Goal: Task Accomplishment & Management: Manage account settings

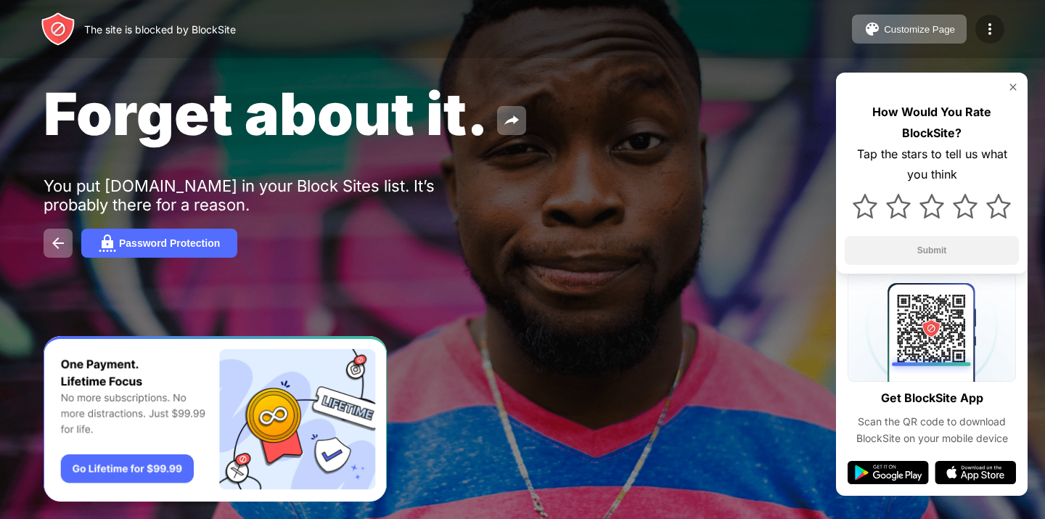
click at [984, 28] on img at bounding box center [989, 28] width 17 height 17
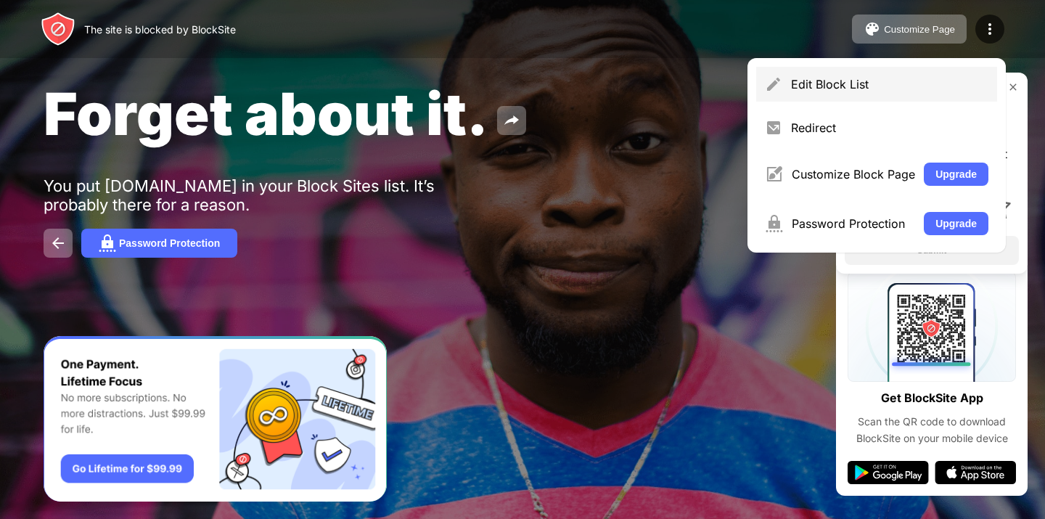
click at [818, 80] on div "Edit Block List" at bounding box center [889, 84] width 197 height 15
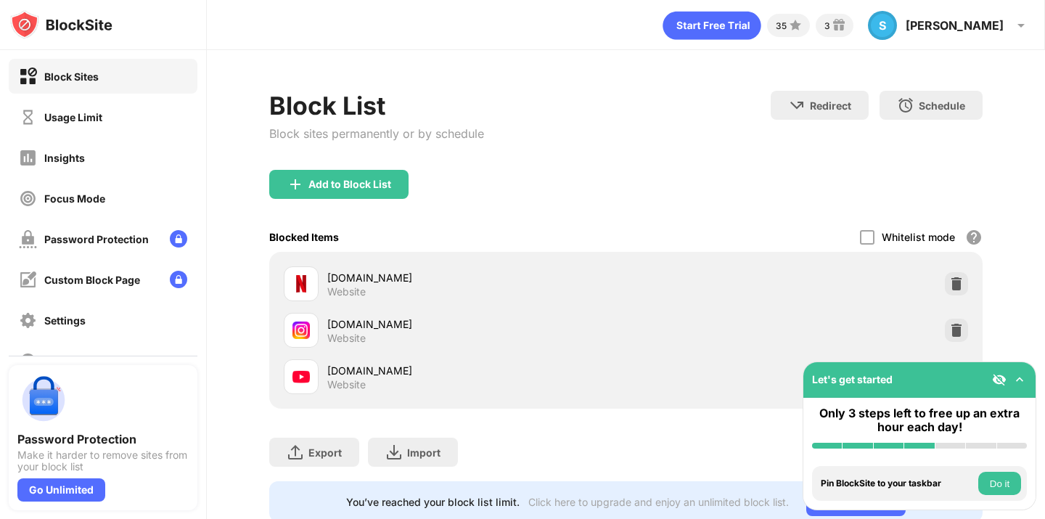
scroll to position [43, 0]
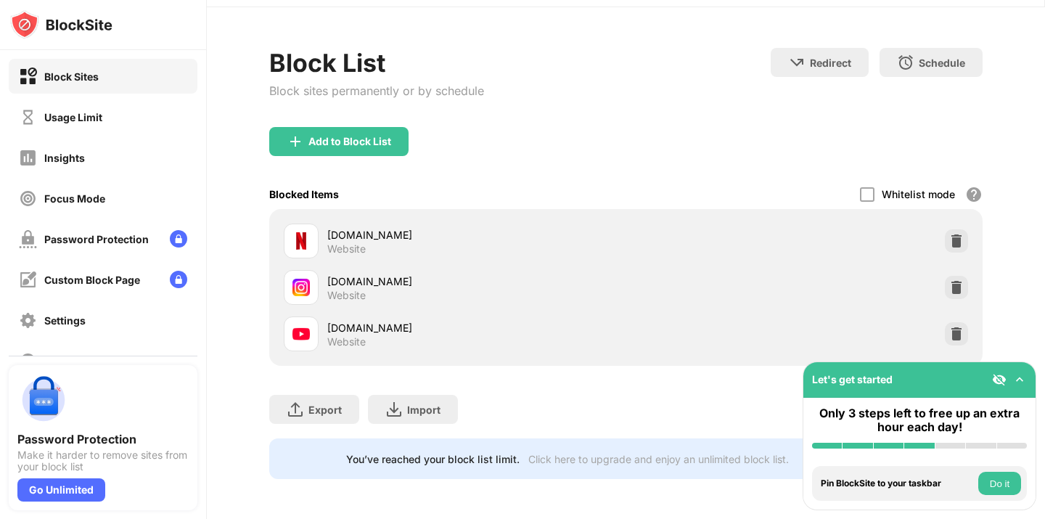
click at [955, 325] on div at bounding box center [956, 333] width 23 height 23
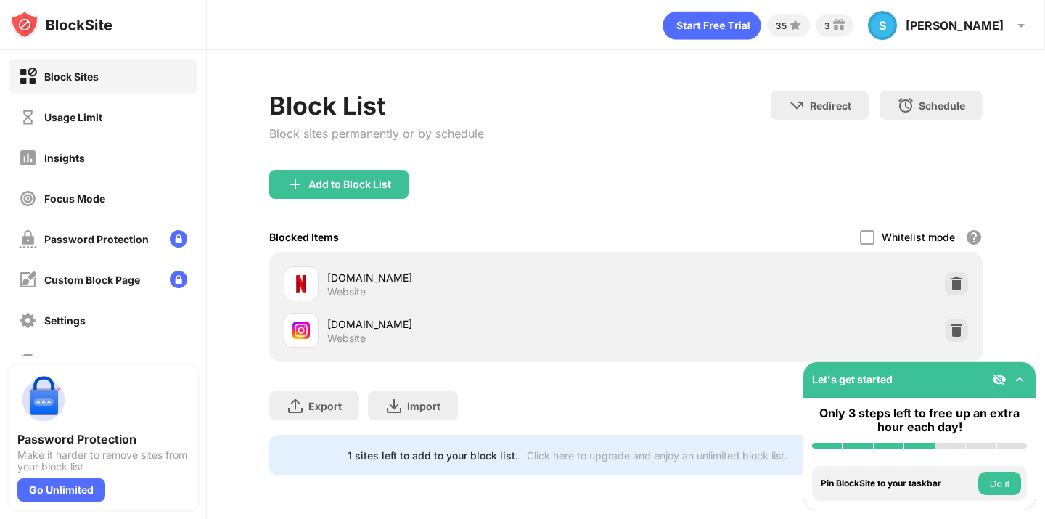
scroll to position [0, 0]
click at [405, 186] on div "Add to Block List" at bounding box center [338, 184] width 139 height 29
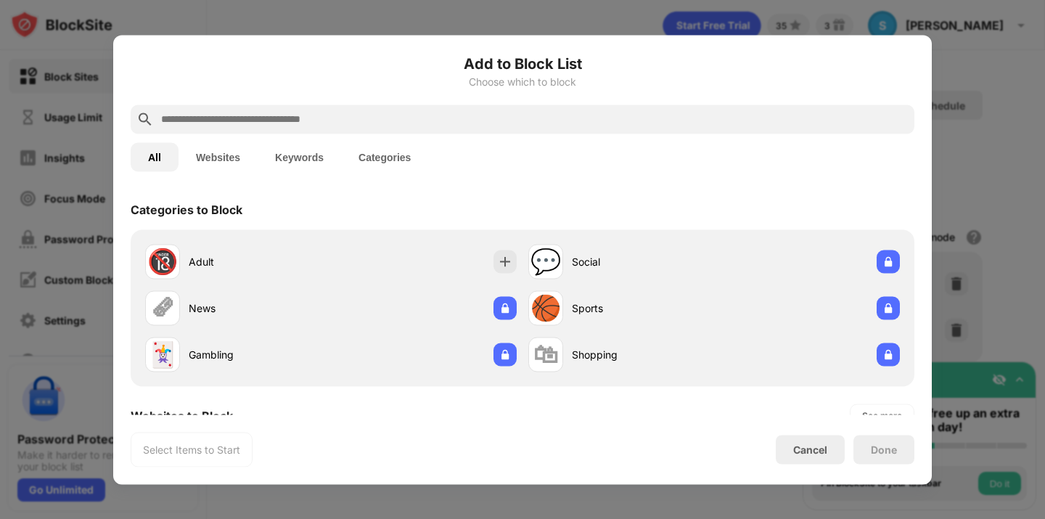
click at [363, 120] on input "text" at bounding box center [534, 118] width 749 height 17
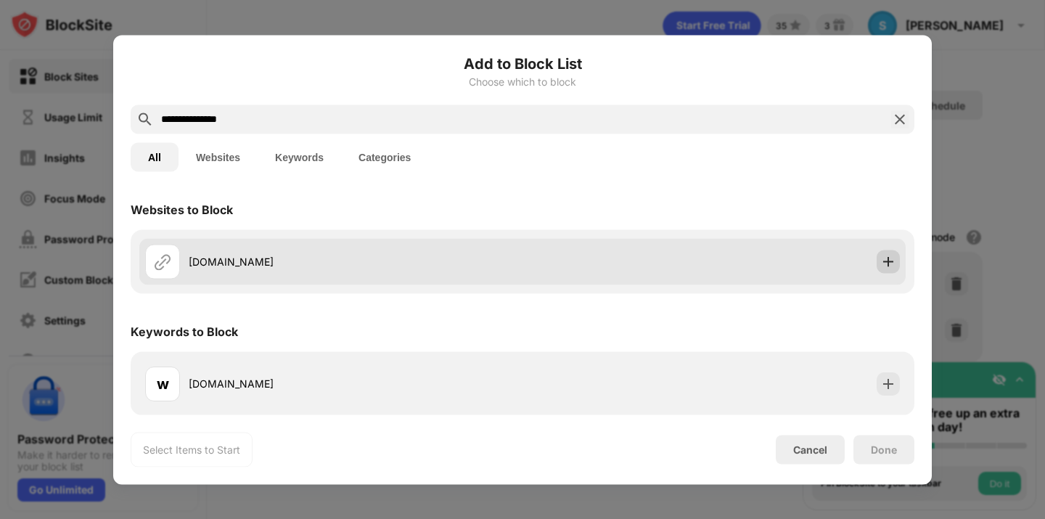
type input "**********"
click at [885, 260] on img at bounding box center [888, 261] width 15 height 15
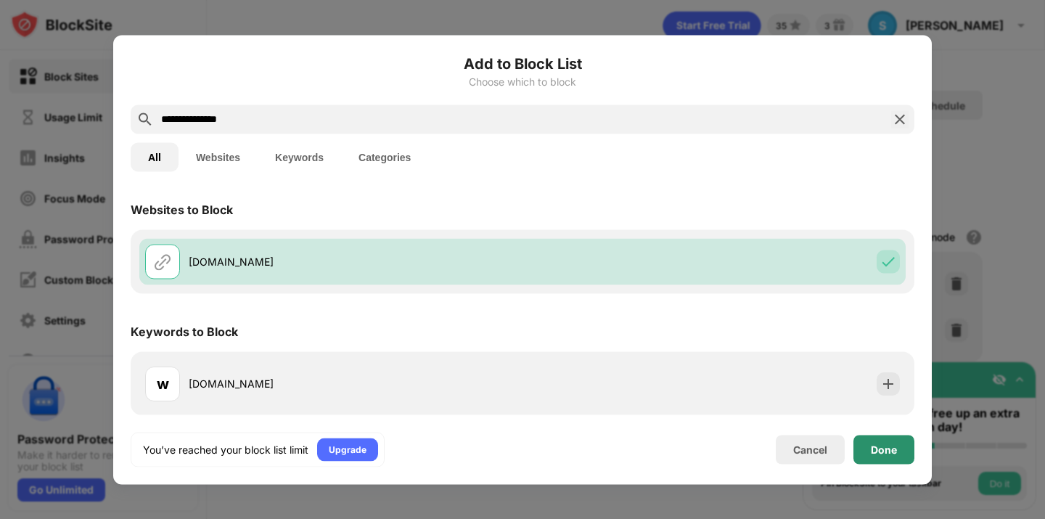
click at [891, 440] on div "Done" at bounding box center [883, 449] width 61 height 29
